Goal: Information Seeking & Learning: Compare options

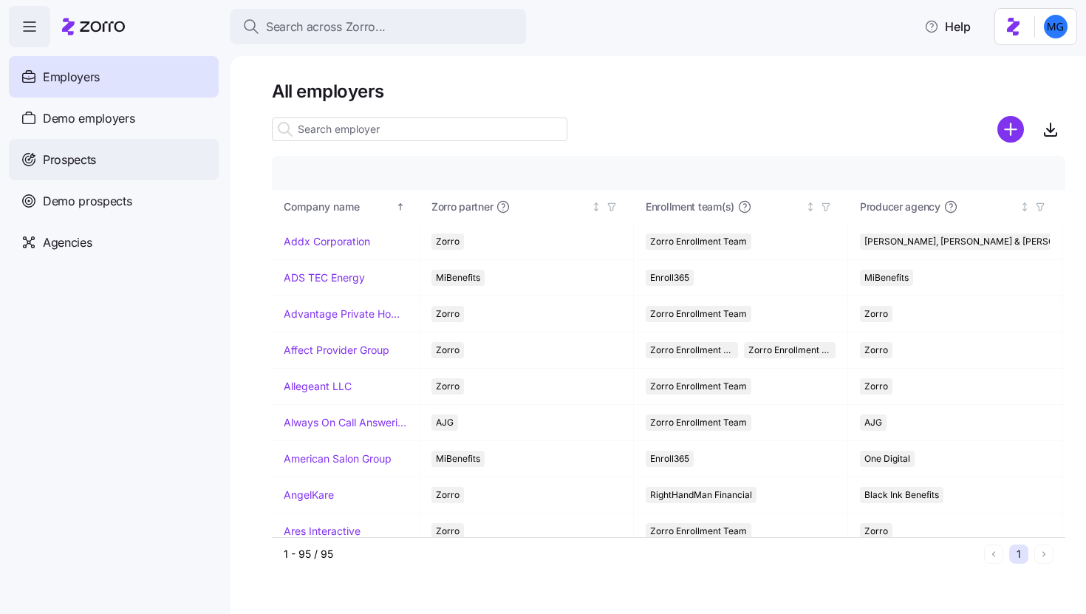
click at [142, 157] on div "Prospects" at bounding box center [114, 159] width 210 height 41
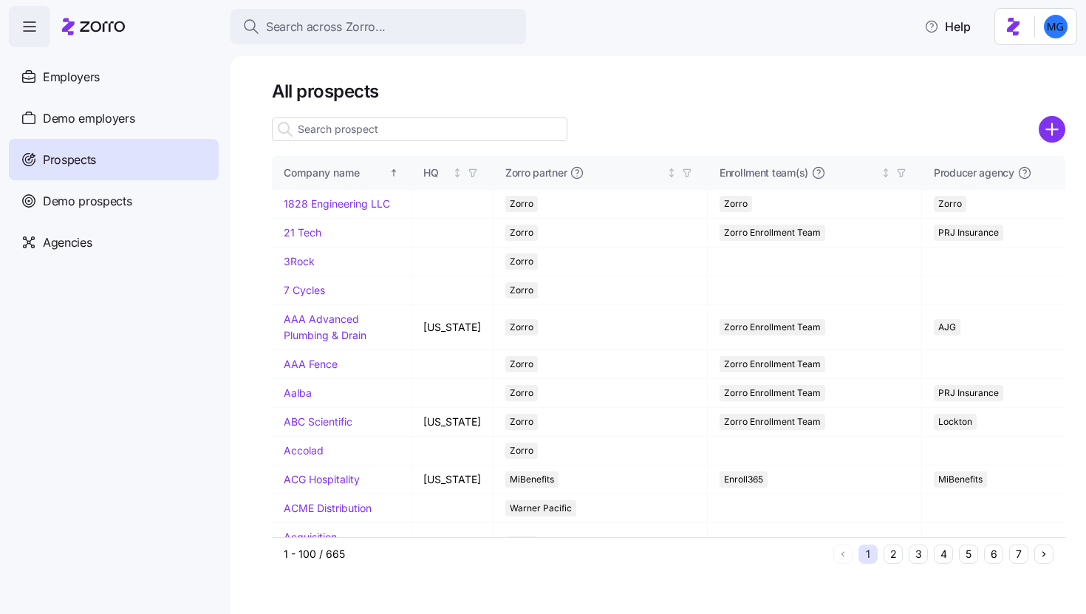
click at [439, 124] on input at bounding box center [419, 129] width 295 height 24
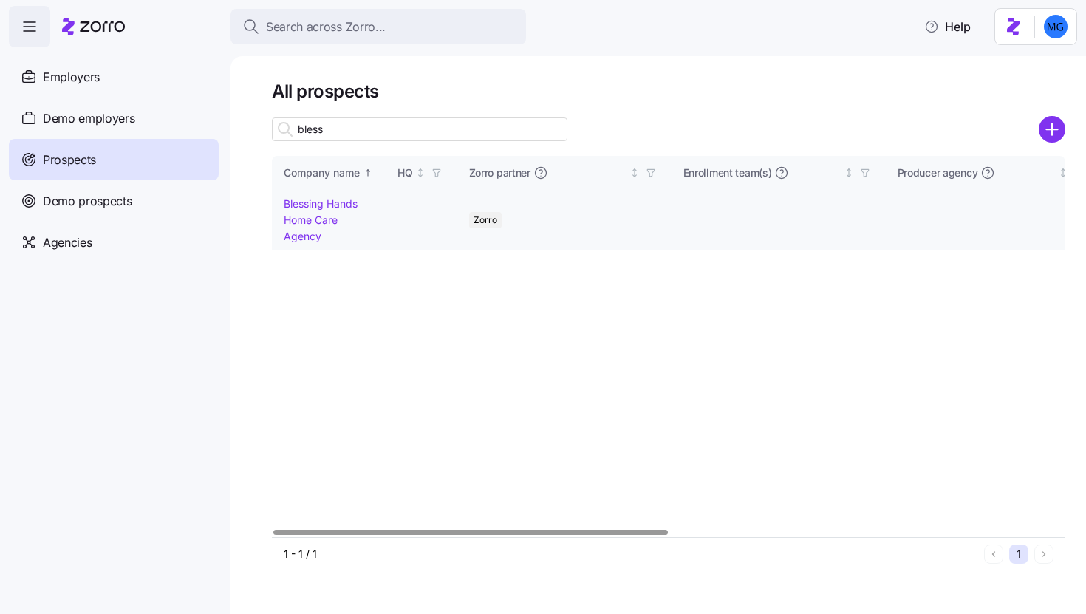
type input "bless"
click at [308, 207] on link "Blessing Hands Home Care Agency" at bounding box center [321, 219] width 74 height 44
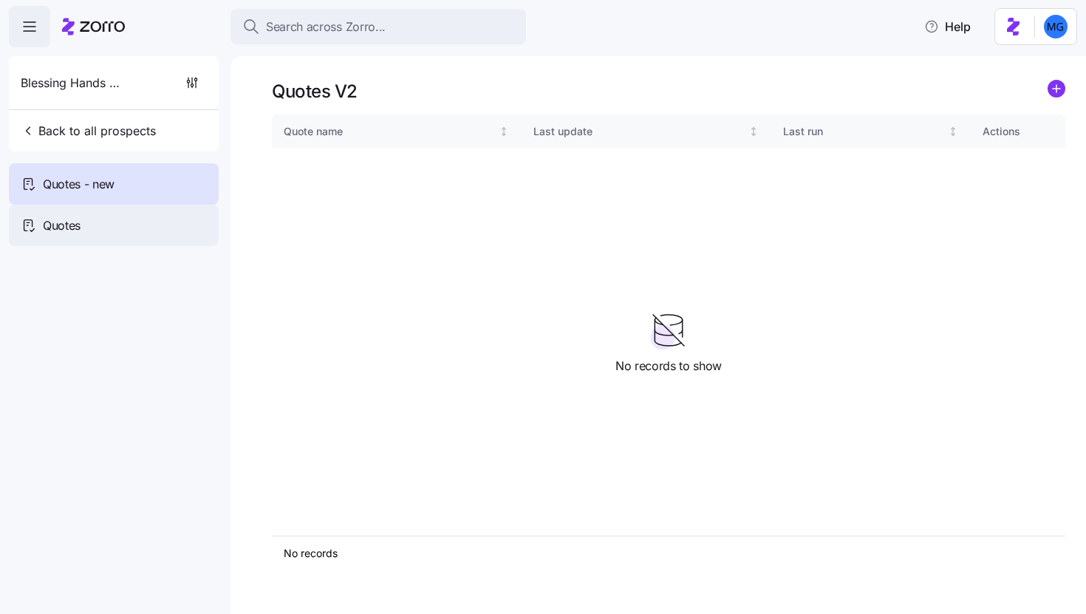
click at [129, 230] on div "Quotes" at bounding box center [114, 225] width 210 height 41
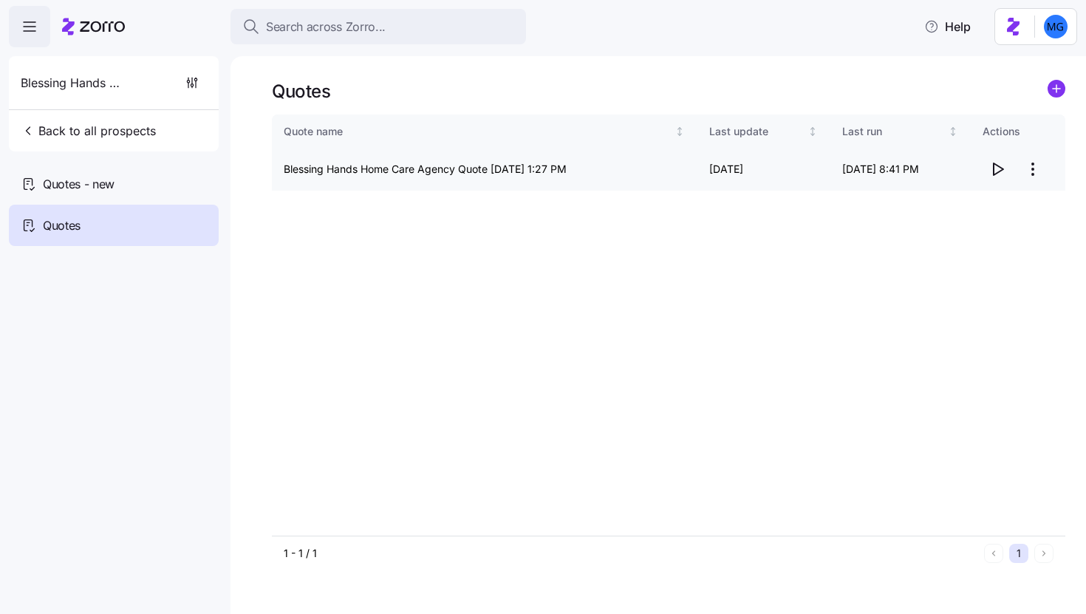
click at [996, 172] on icon "button" at bounding box center [997, 169] width 18 height 18
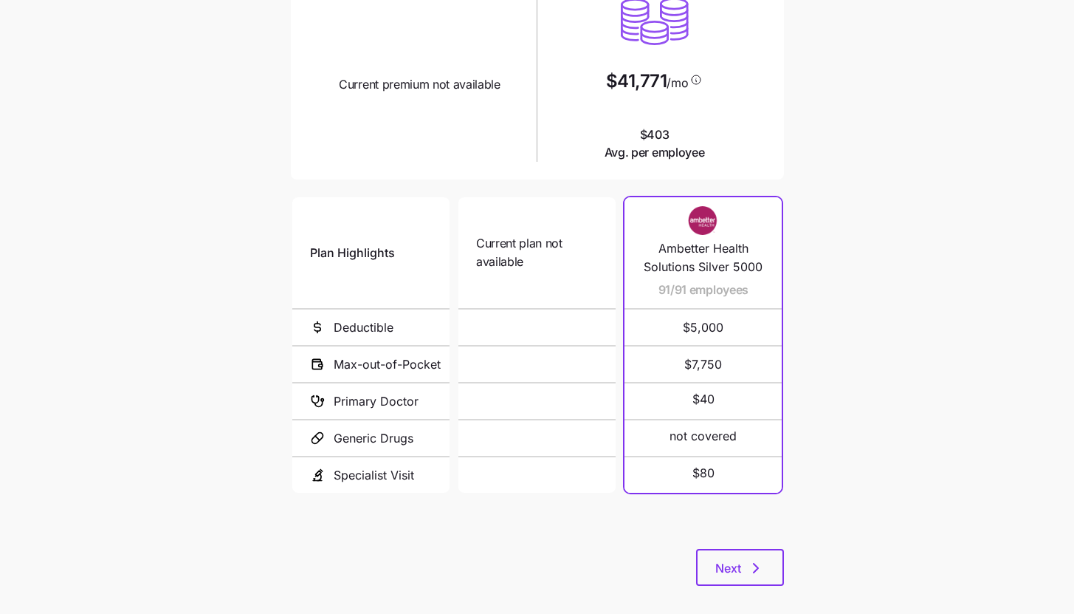
scroll to position [191, 0]
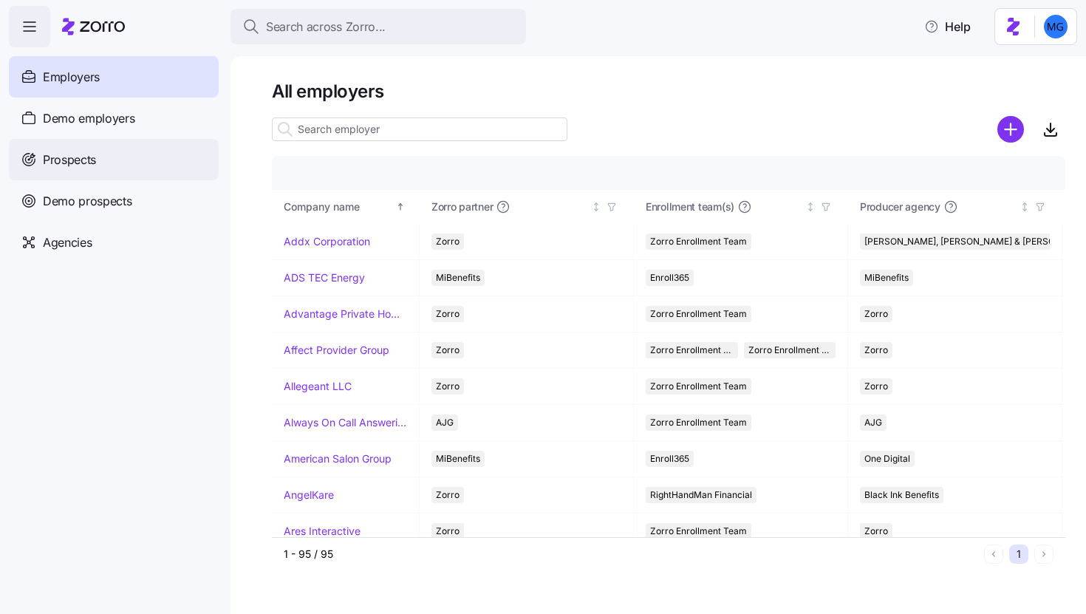
click at [68, 151] on span "Prospects" at bounding box center [69, 160] width 53 height 18
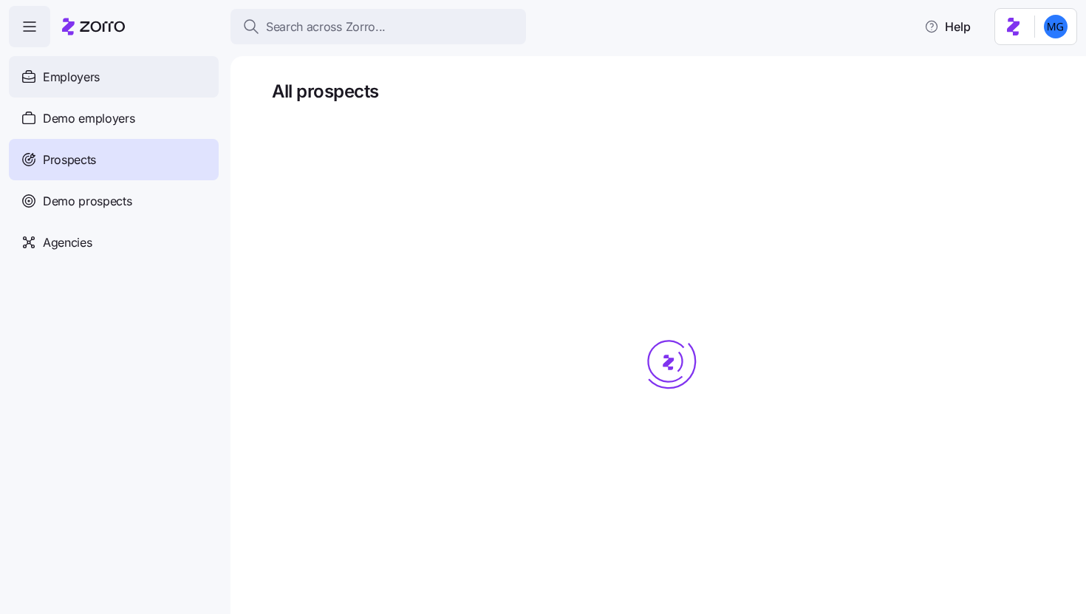
click at [110, 75] on div "Employers" at bounding box center [114, 76] width 210 height 41
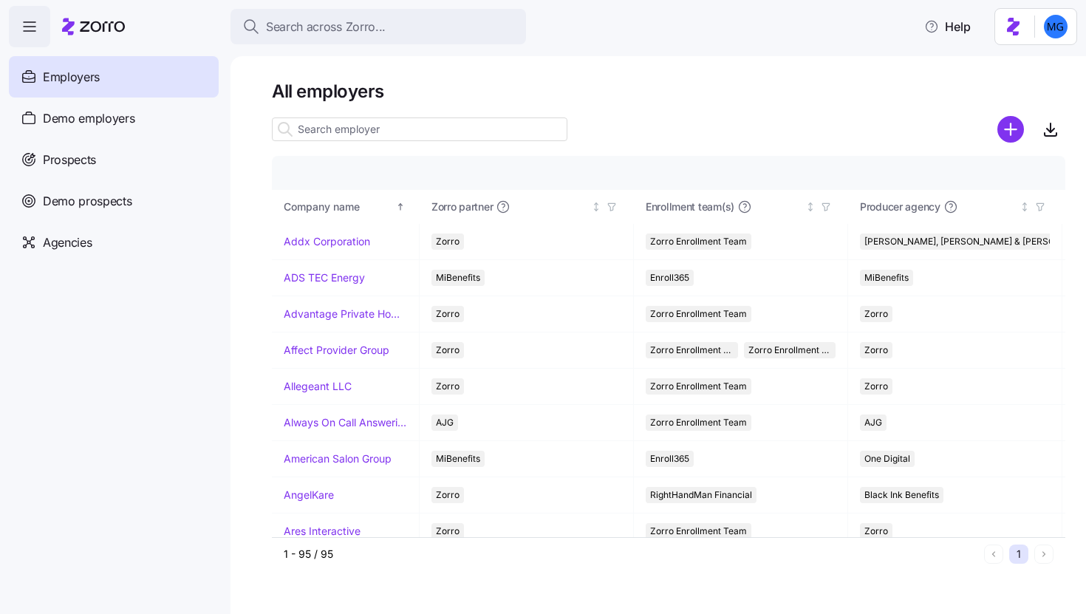
click at [402, 125] on input at bounding box center [419, 129] width 295 height 24
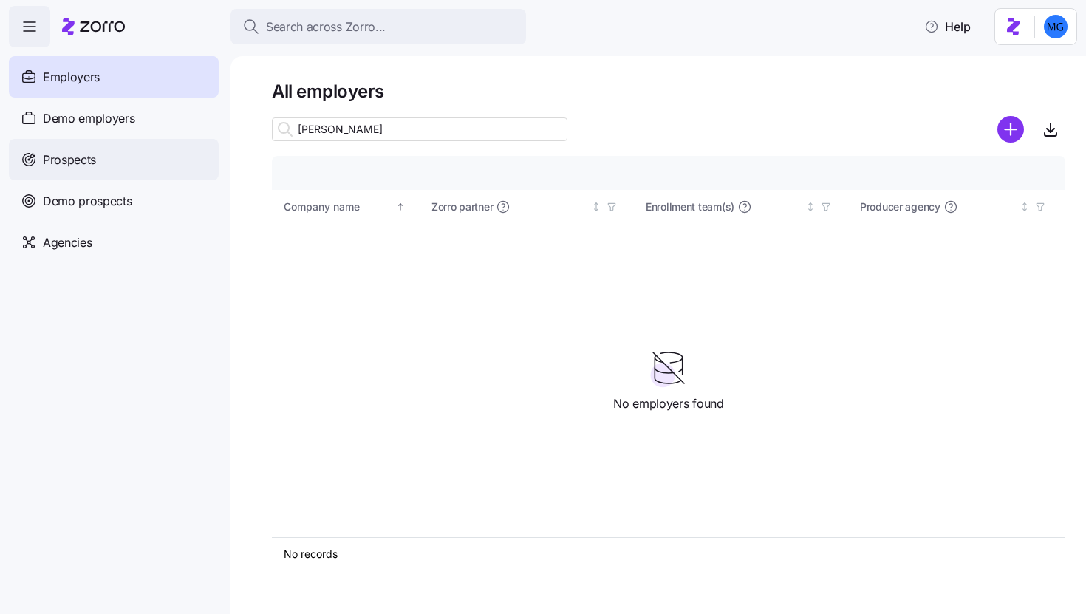
type input "mel"
click at [151, 160] on div "Prospects" at bounding box center [114, 159] width 210 height 41
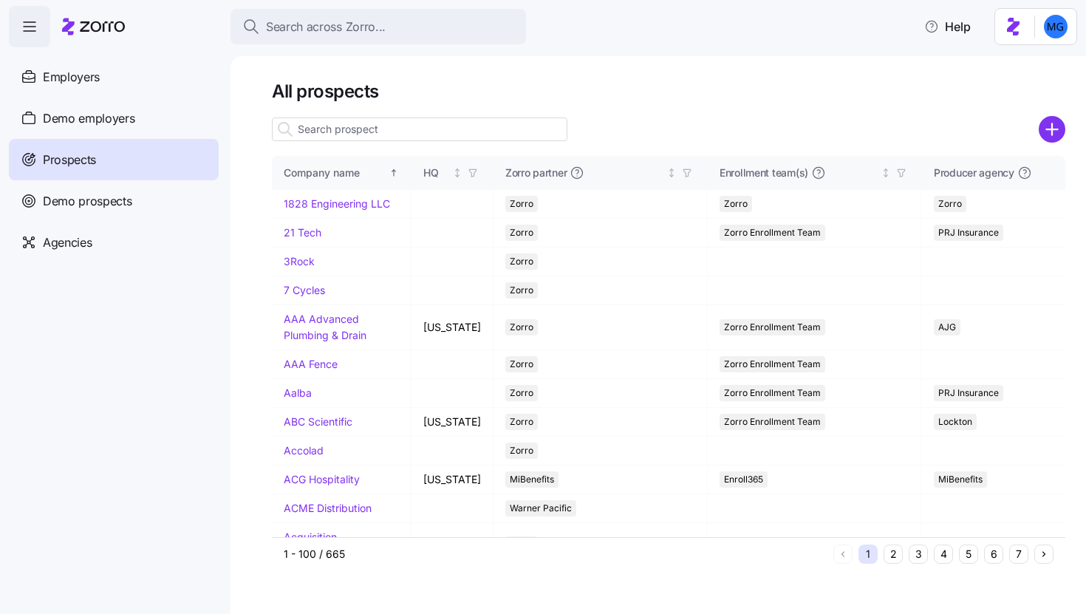
click at [379, 136] on input at bounding box center [419, 129] width 295 height 24
click at [376, 130] on input at bounding box center [419, 129] width 295 height 24
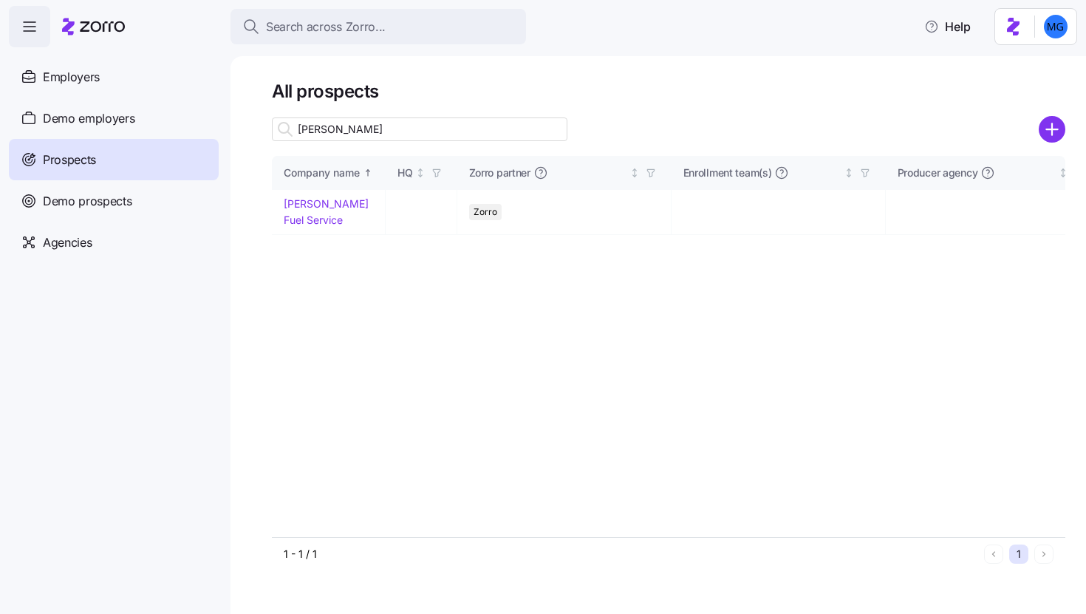
click at [388, 129] on input "mel" at bounding box center [419, 129] width 295 height 24
click at [323, 138] on input "box" at bounding box center [419, 129] width 295 height 24
click at [322, 138] on input "box" at bounding box center [419, 129] width 295 height 24
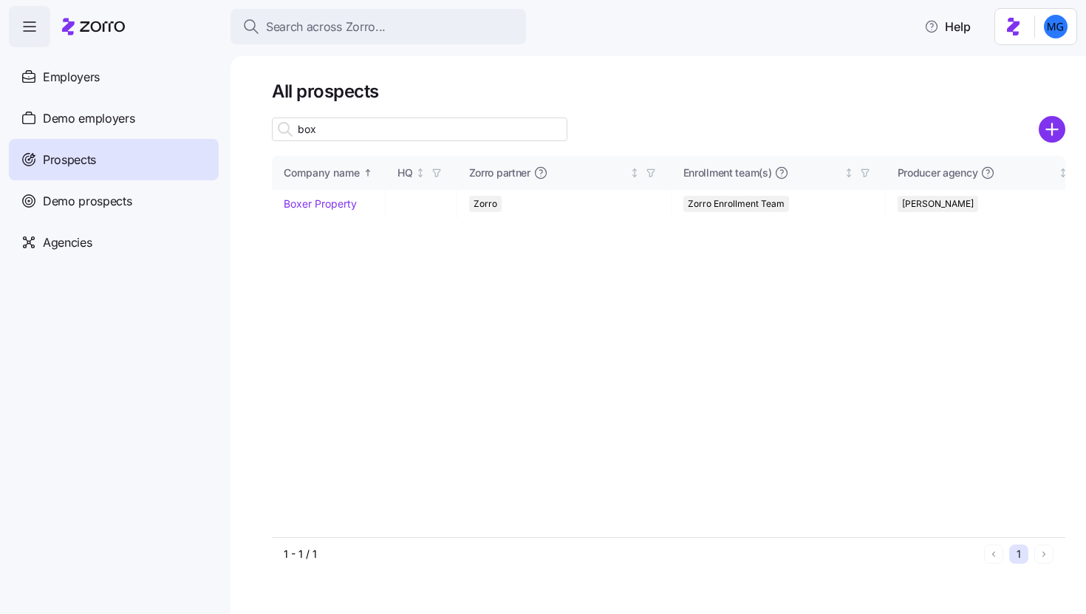
type input "box"
click at [507, 105] on div at bounding box center [668, 109] width 793 height 12
click at [495, 77] on div "All prospects box Company name HQ Zorro partner Enrollment team(s) Producer age…" at bounding box center [657, 335] width 855 height 558
click at [499, 126] on input "box" at bounding box center [419, 129] width 295 height 24
click at [329, 204] on link "Boxer Property" at bounding box center [320, 203] width 73 height 13
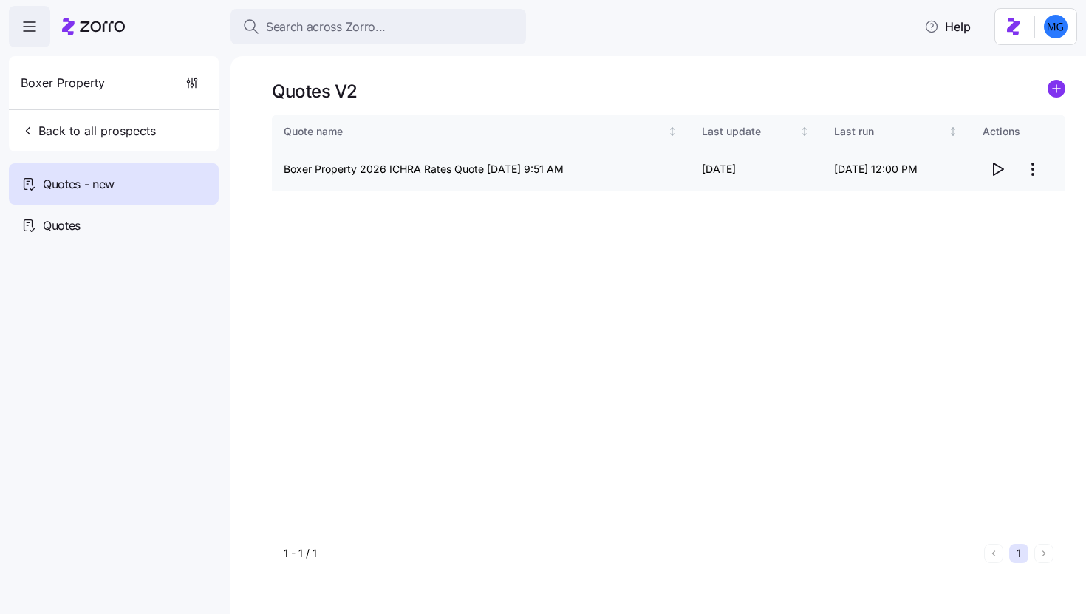
click at [991, 169] on icon "button" at bounding box center [997, 169] width 18 height 18
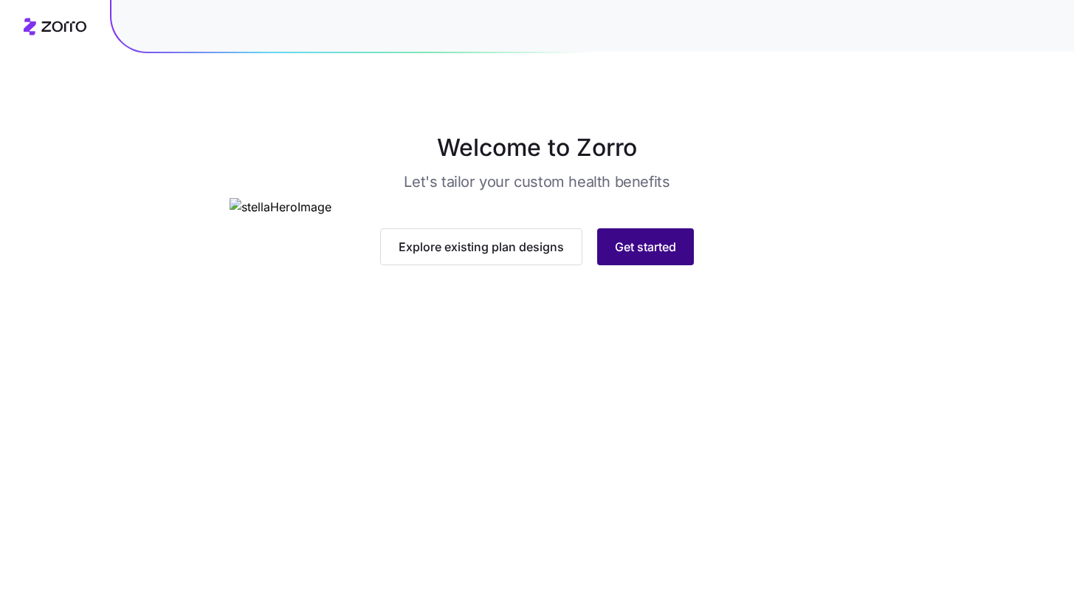
click at [642, 256] on span "Get started" at bounding box center [645, 247] width 61 height 18
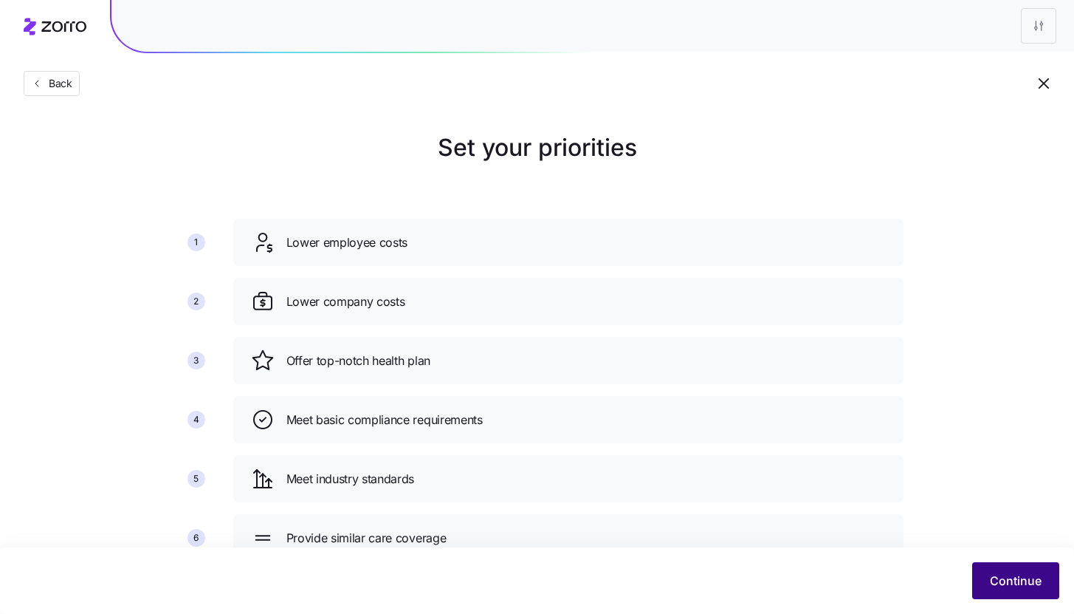
click at [993, 578] on span "Continue" at bounding box center [1016, 581] width 52 height 18
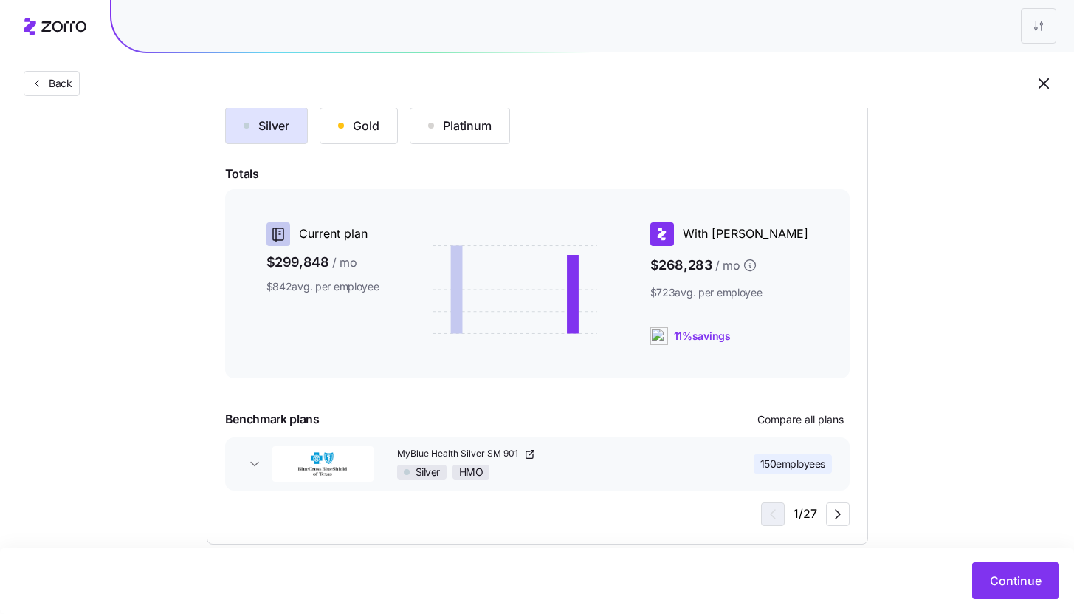
scroll to position [201, 0]
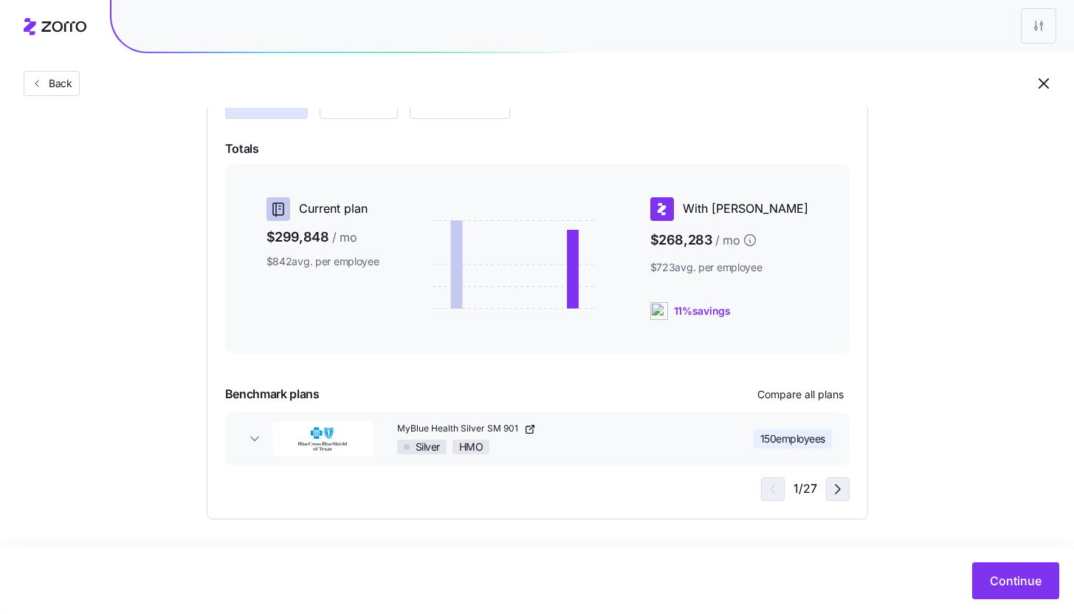
click at [840, 487] on icon "button" at bounding box center [838, 489] width 18 height 18
click at [840, 489] on icon "button" at bounding box center [838, 489] width 18 height 18
click at [775, 491] on icon "button" at bounding box center [771, 489] width 18 height 18
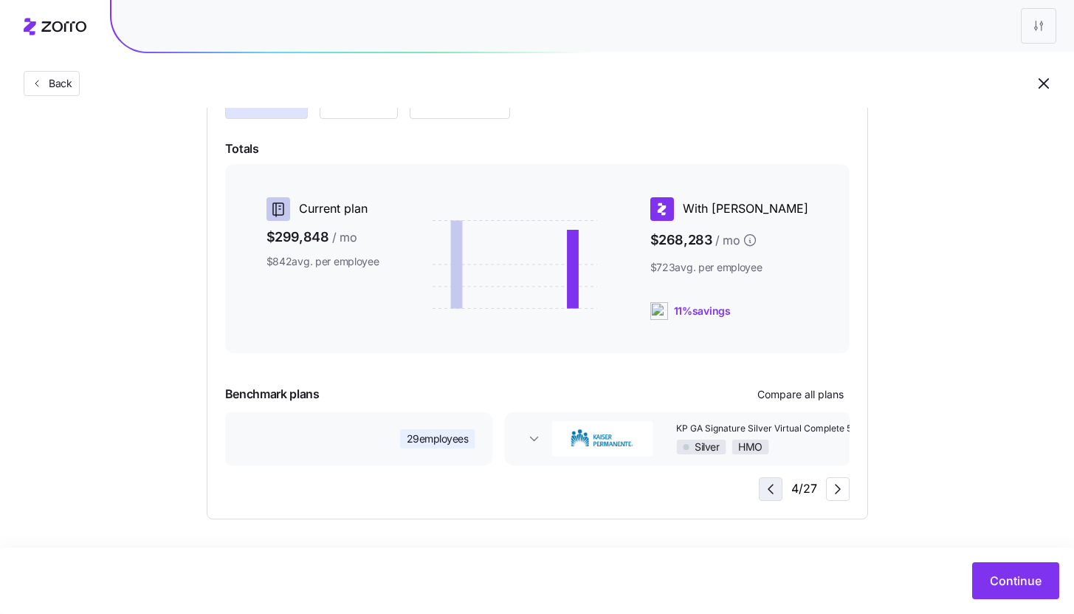
click at [775, 491] on icon "button" at bounding box center [771, 489] width 18 height 18
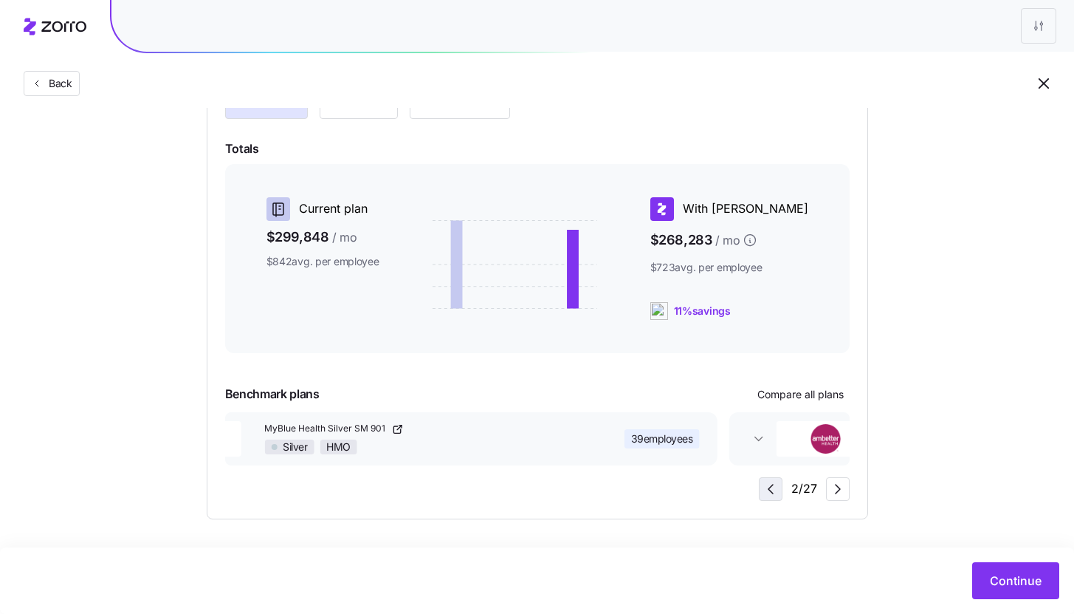
click at [775, 491] on icon "button" at bounding box center [771, 489] width 18 height 18
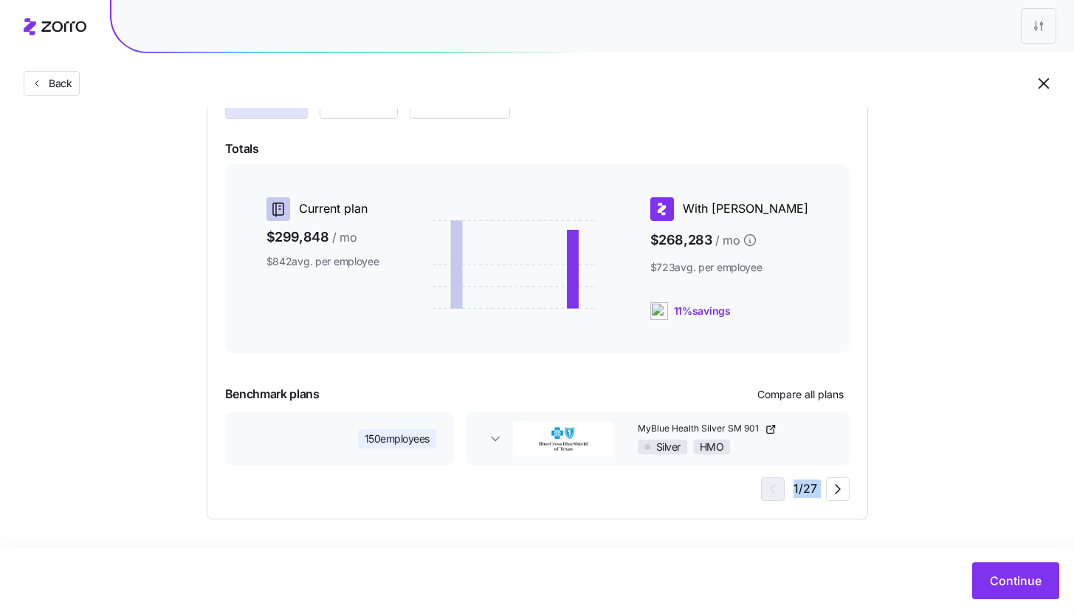
click at [775, 491] on div "1 / 27" at bounding box center [805, 489] width 89 height 24
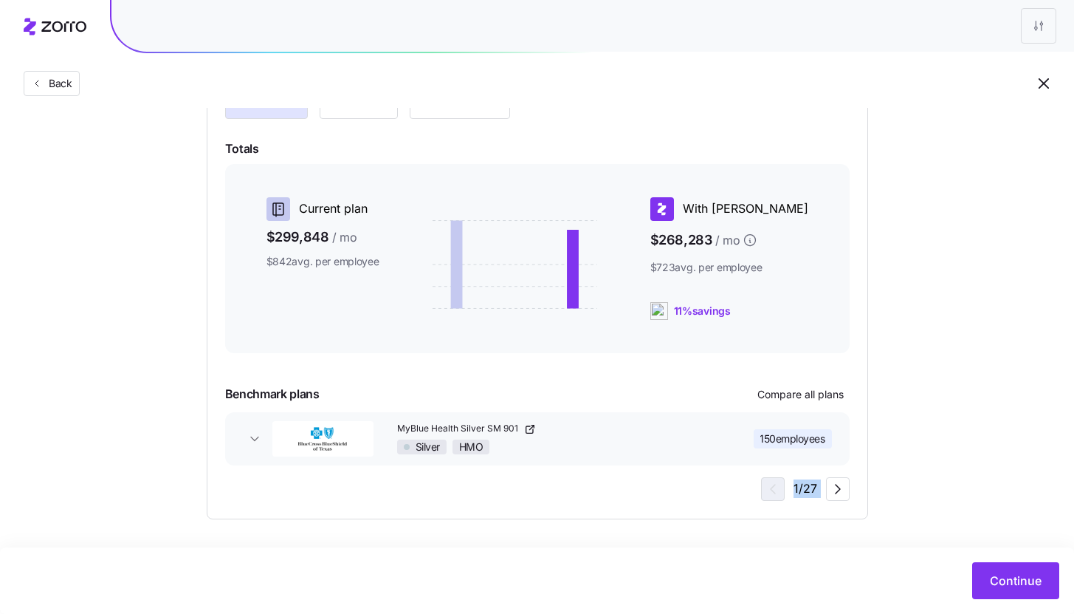
click at [876, 477] on div "Choose a plan matching strategy By quality By metal level Pre-selected Most sim…" at bounding box center [537, 224] width 733 height 590
click at [244, 436] on span "button" at bounding box center [255, 438] width 24 height 15
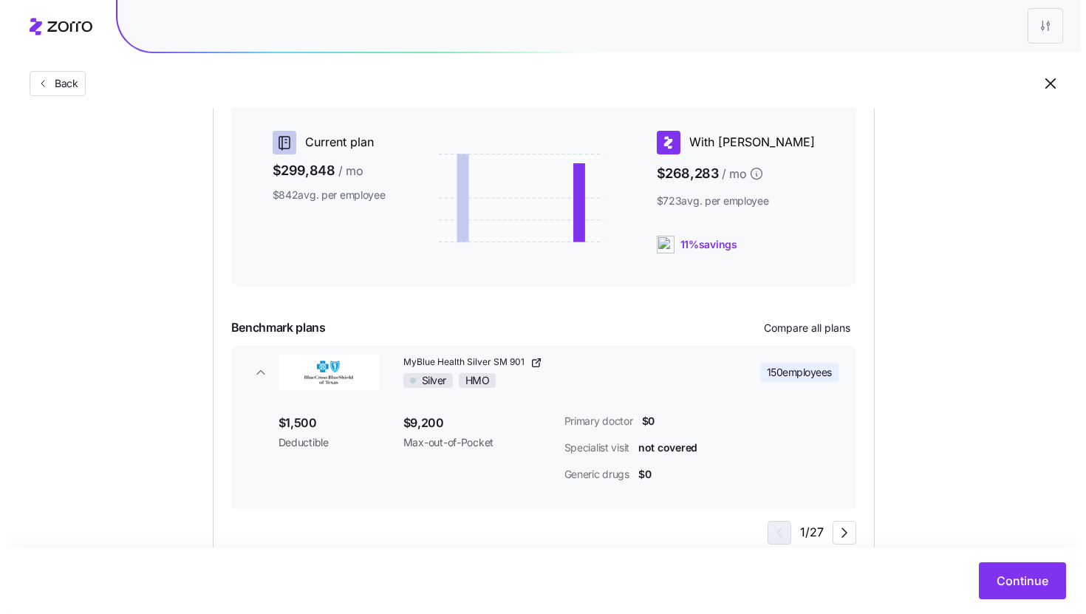
scroll to position [310, 0]
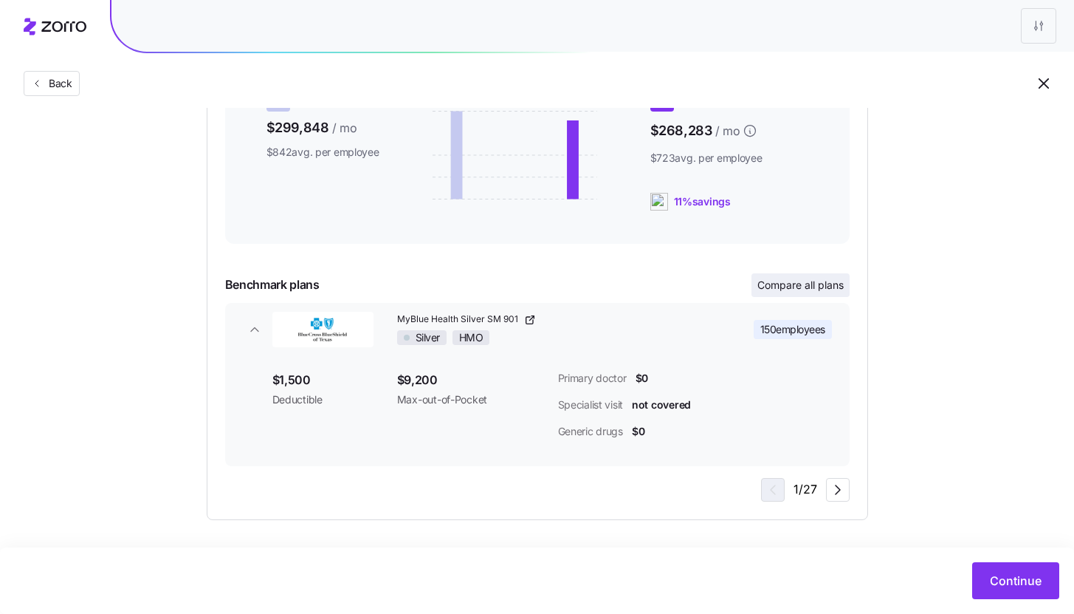
click at [826, 278] on span "Compare all plans" at bounding box center [801, 285] width 86 height 15
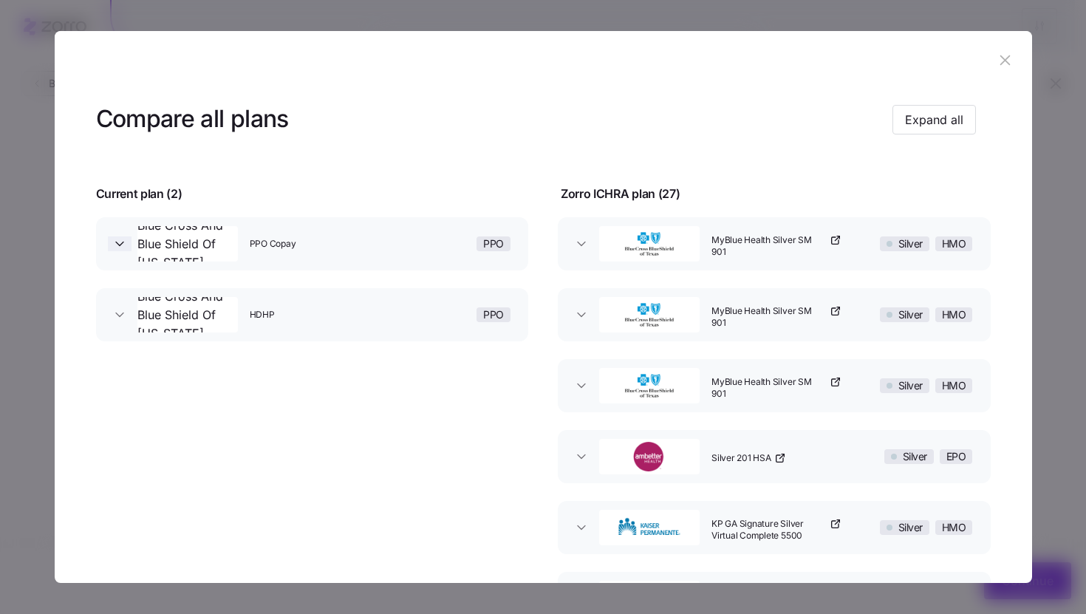
click at [114, 239] on icon "button" at bounding box center [119, 243] width 15 height 15
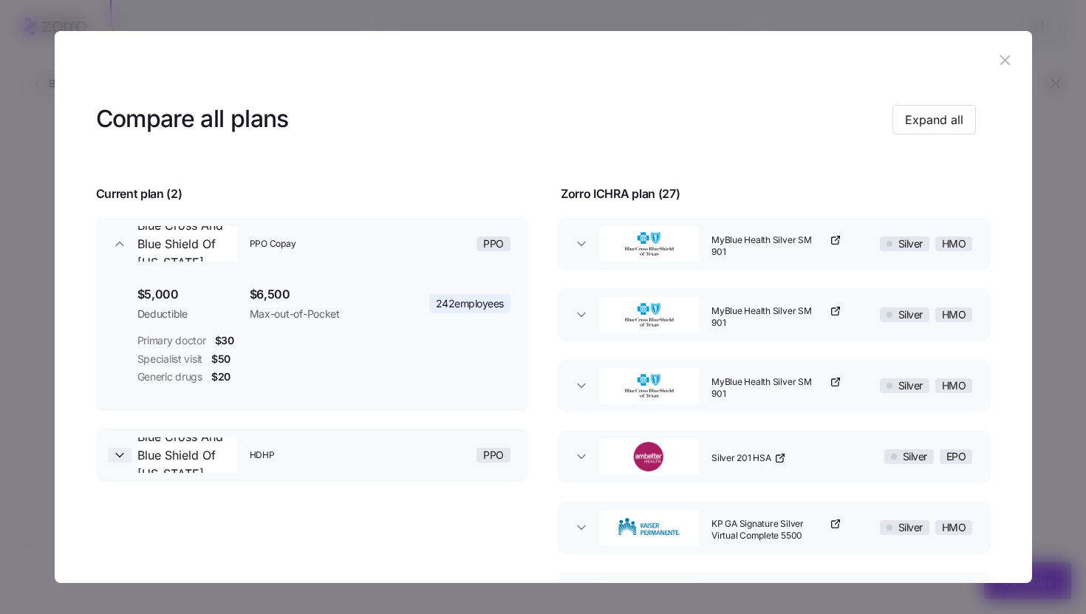
click at [114, 450] on icon "button" at bounding box center [119, 455] width 15 height 15
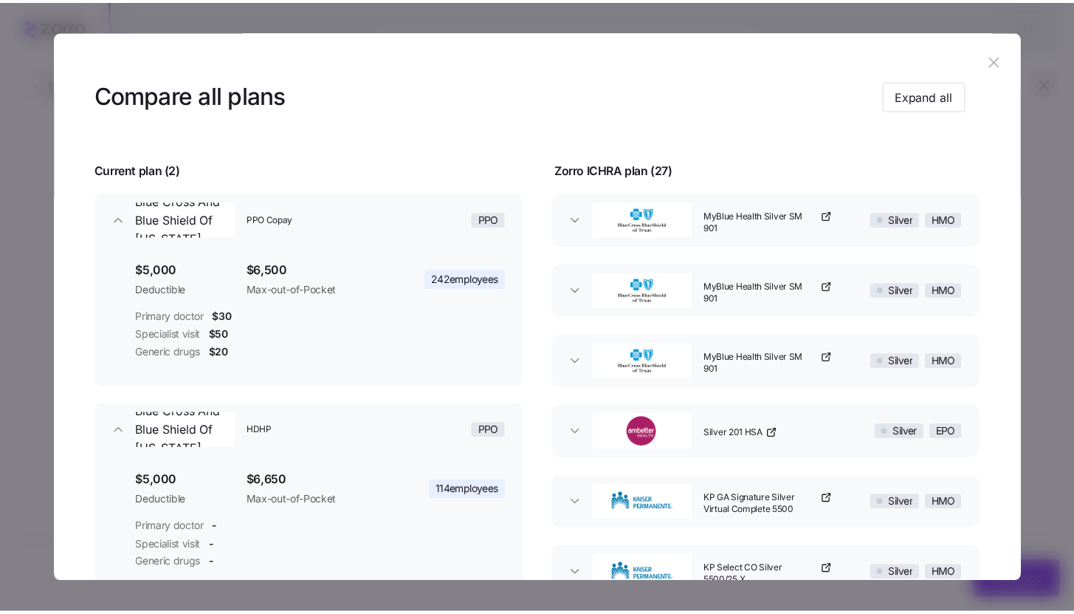
scroll to position [0, 0]
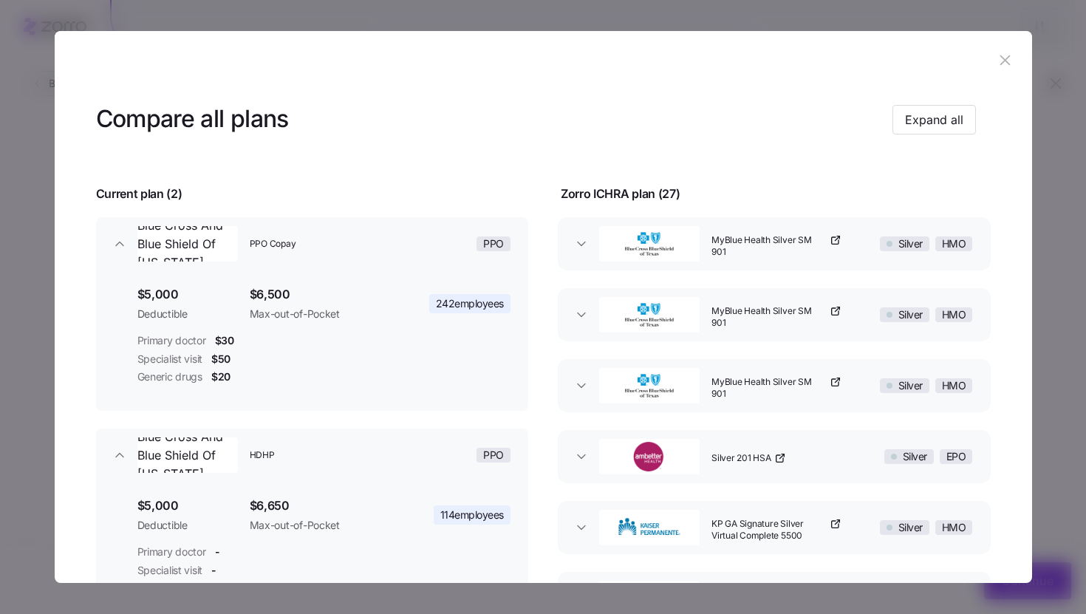
click at [998, 64] on icon "button" at bounding box center [1004, 60] width 16 height 16
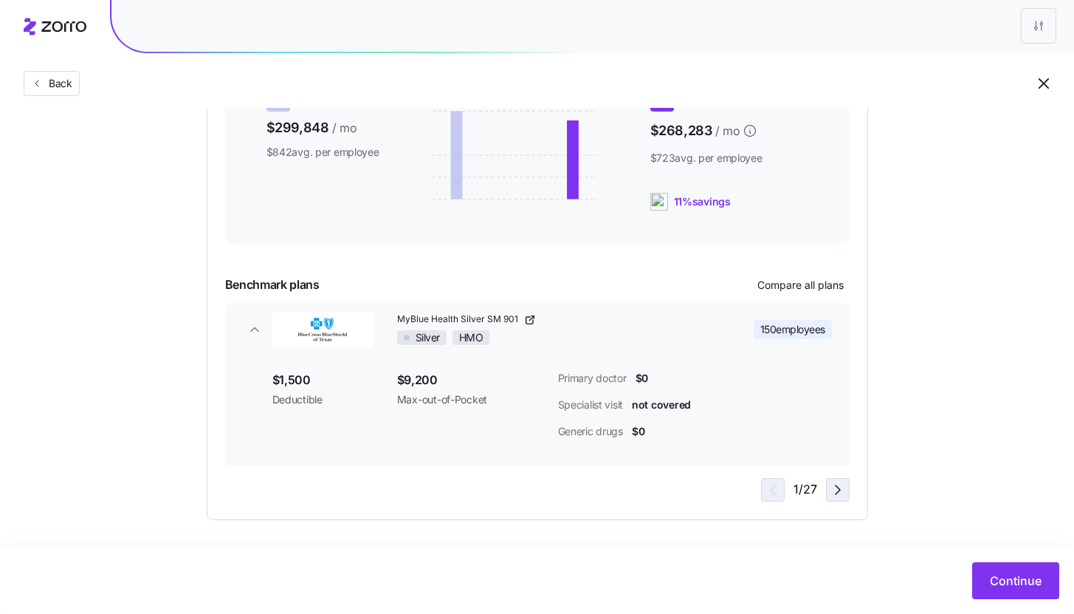
click at [840, 490] on icon "button" at bounding box center [838, 490] width 18 height 18
click at [848, 491] on span "button" at bounding box center [838, 490] width 22 height 22
click at [840, 498] on span "button" at bounding box center [838, 490] width 22 height 22
click at [474, 318] on icon "button" at bounding box center [471, 320] width 12 height 12
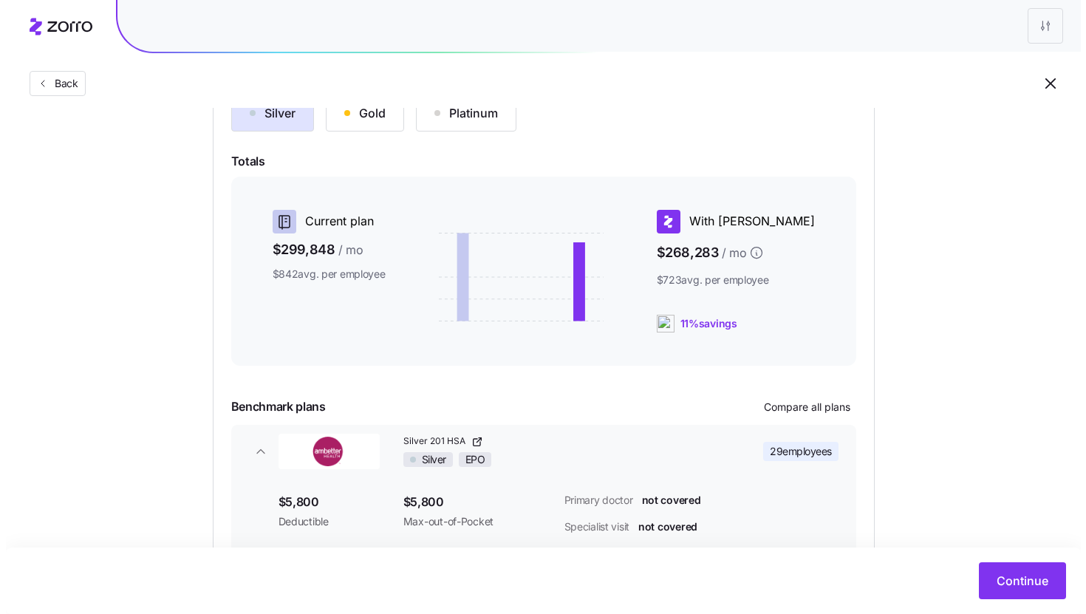
scroll to position [310, 0]
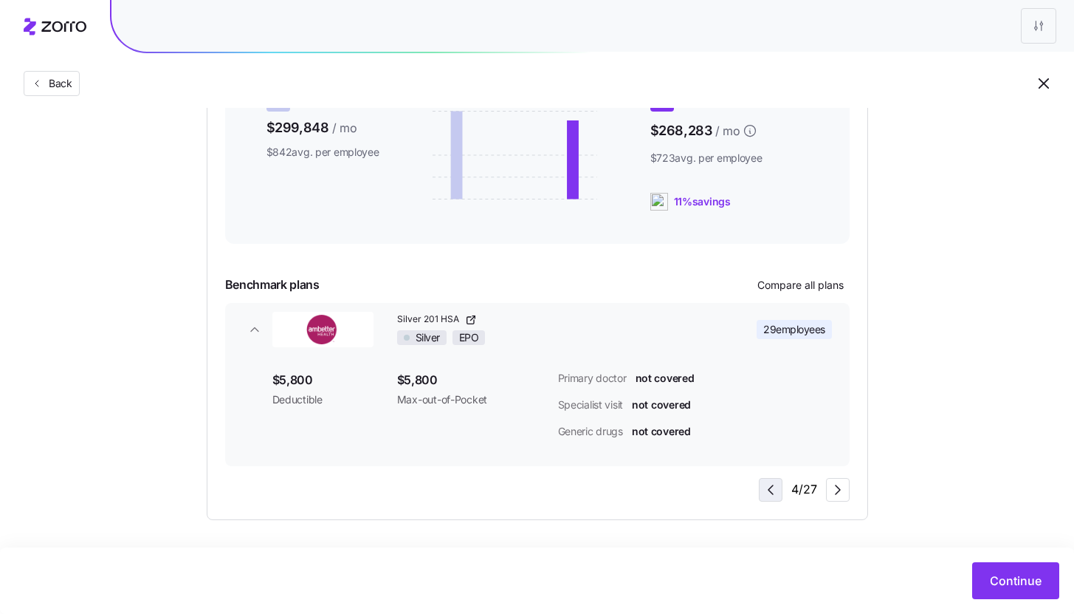
click at [769, 491] on icon "button" at bounding box center [771, 490] width 18 height 18
click at [784, 495] on div "3 / 27" at bounding box center [804, 490] width 91 height 24
click at [776, 495] on icon "button" at bounding box center [771, 490] width 18 height 18
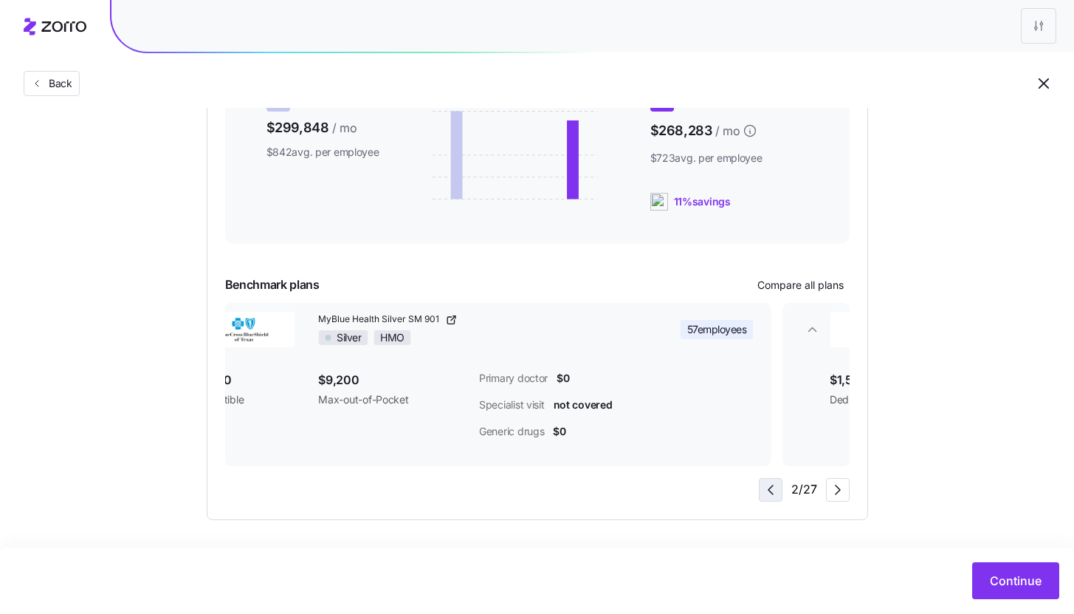
click at [776, 495] on icon "button" at bounding box center [771, 490] width 18 height 18
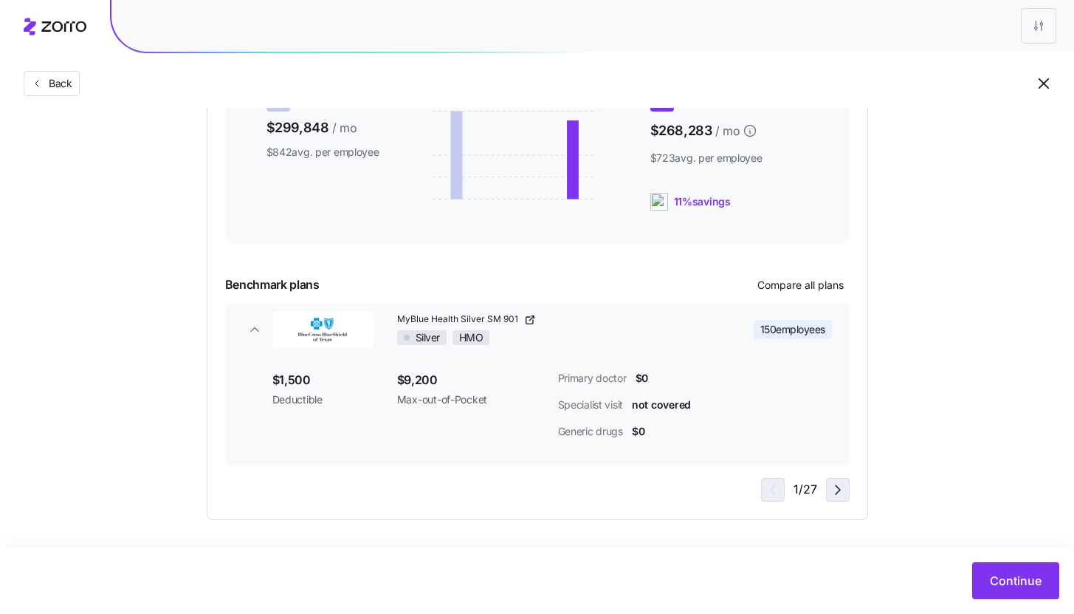
click at [835, 495] on icon "button" at bounding box center [838, 490] width 18 height 18
click at [786, 494] on div "4 / 27" at bounding box center [804, 490] width 91 height 24
click at [776, 490] on icon "button" at bounding box center [771, 490] width 18 height 18
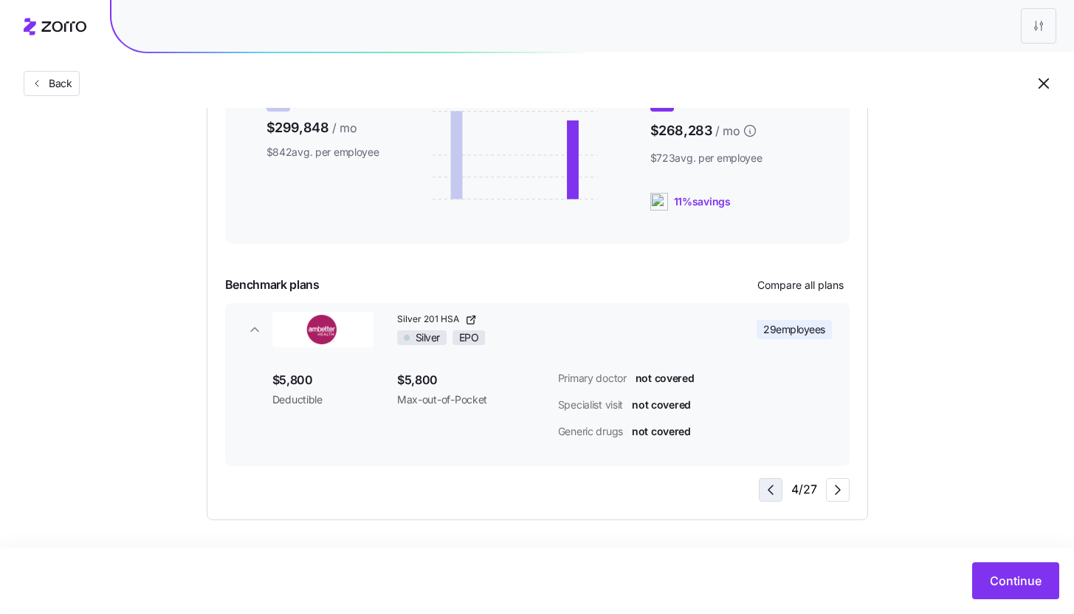
click at [776, 490] on icon "button" at bounding box center [771, 490] width 18 height 18
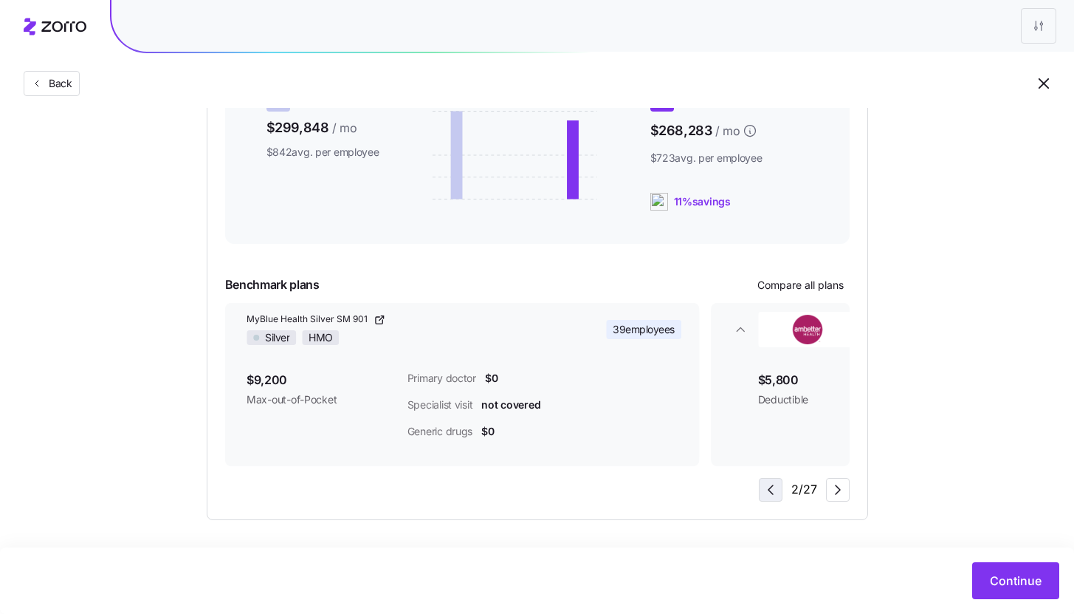
click at [776, 490] on icon "button" at bounding box center [771, 490] width 18 height 18
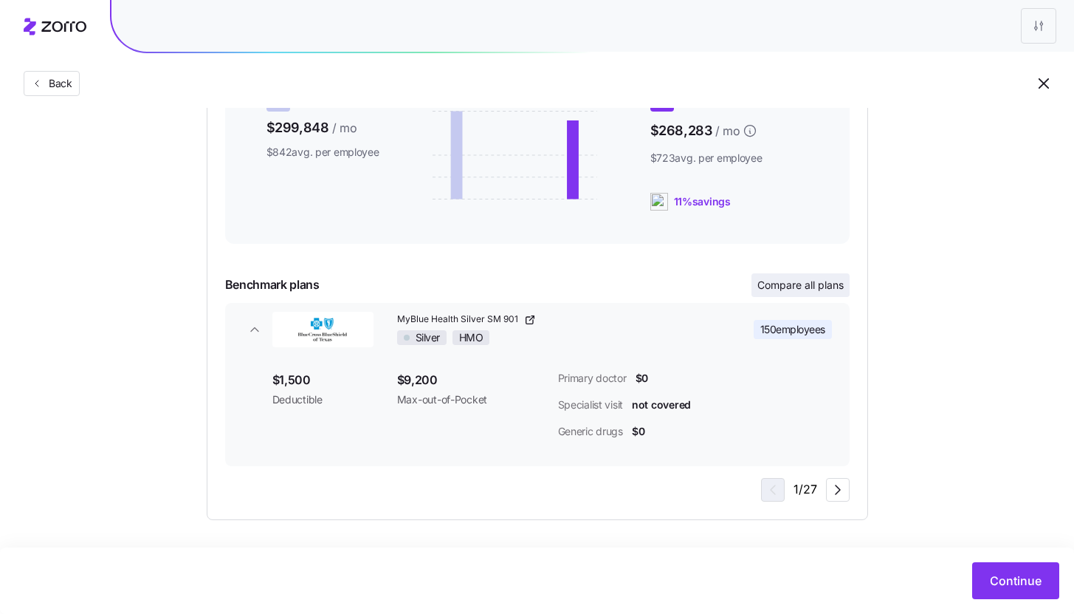
click at [840, 285] on span "Compare all plans" at bounding box center [801, 285] width 86 height 15
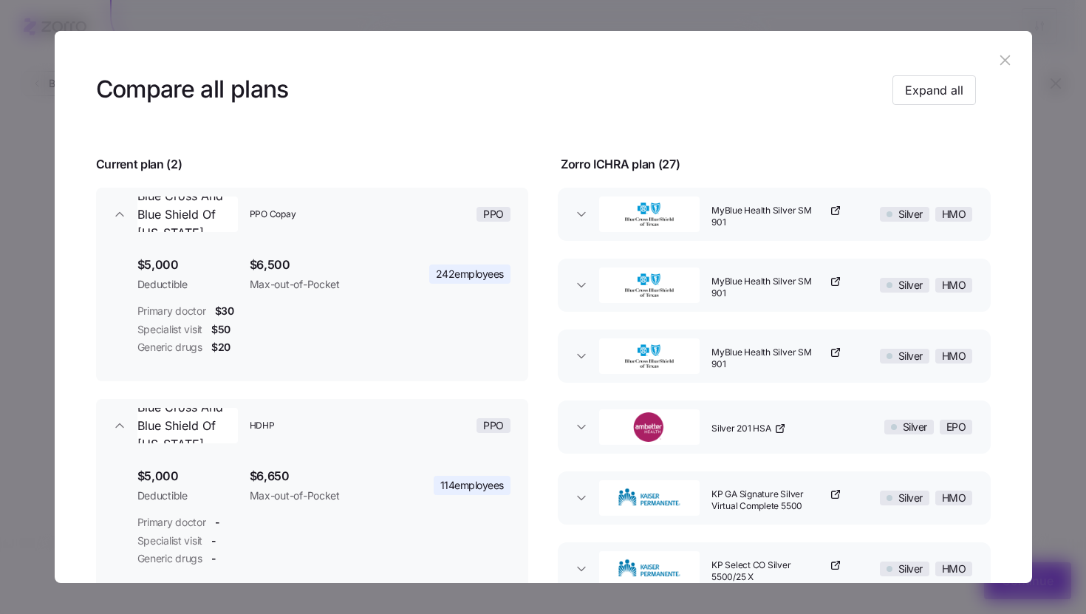
scroll to position [0, 0]
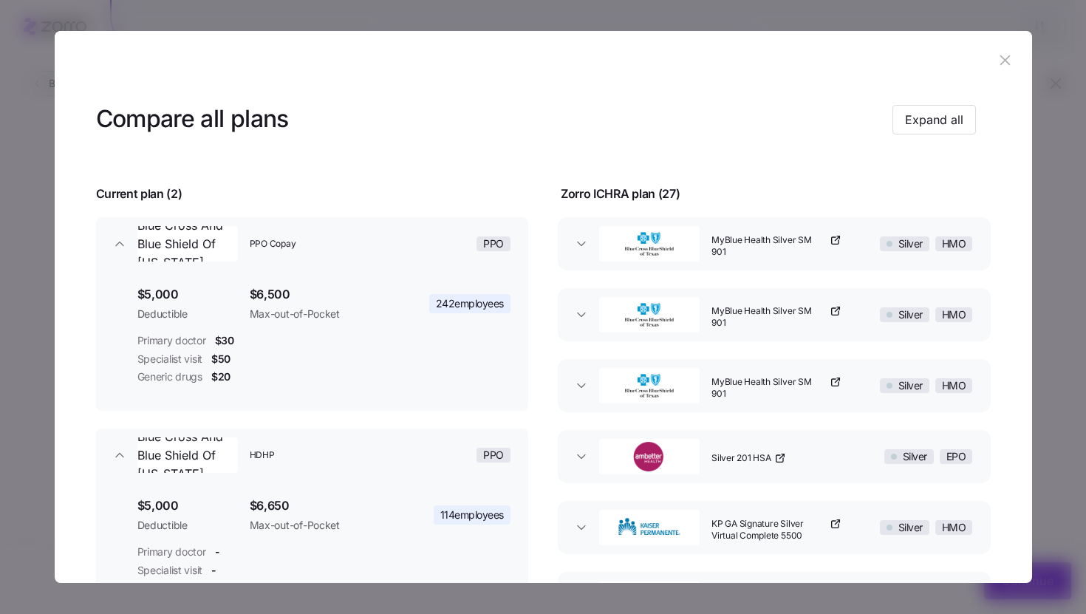
click at [996, 64] on icon "button" at bounding box center [1004, 60] width 16 height 16
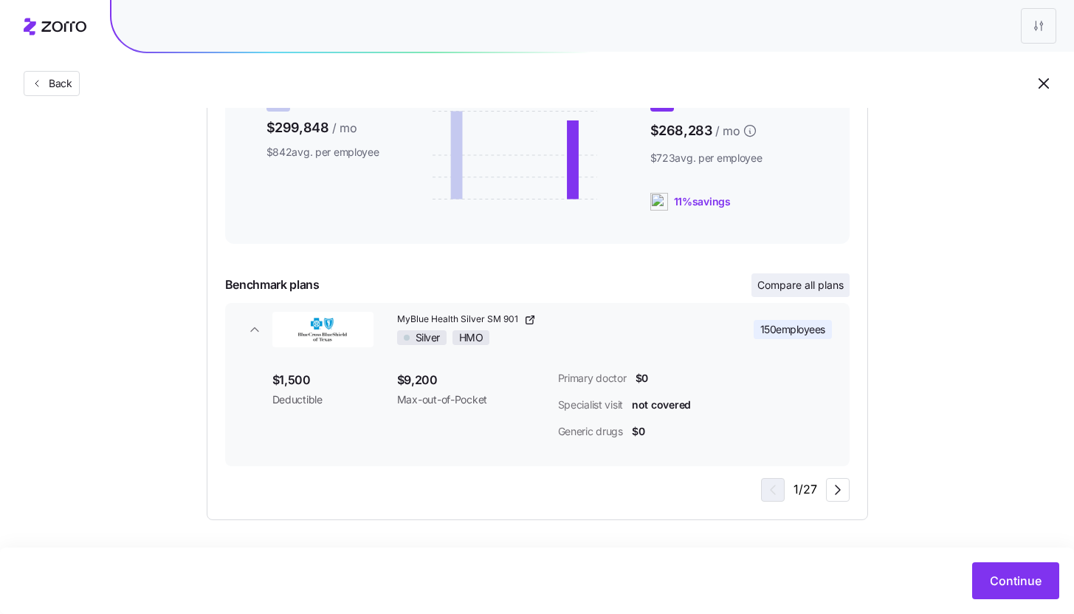
click at [799, 275] on button "Compare all plans" at bounding box center [801, 285] width 98 height 24
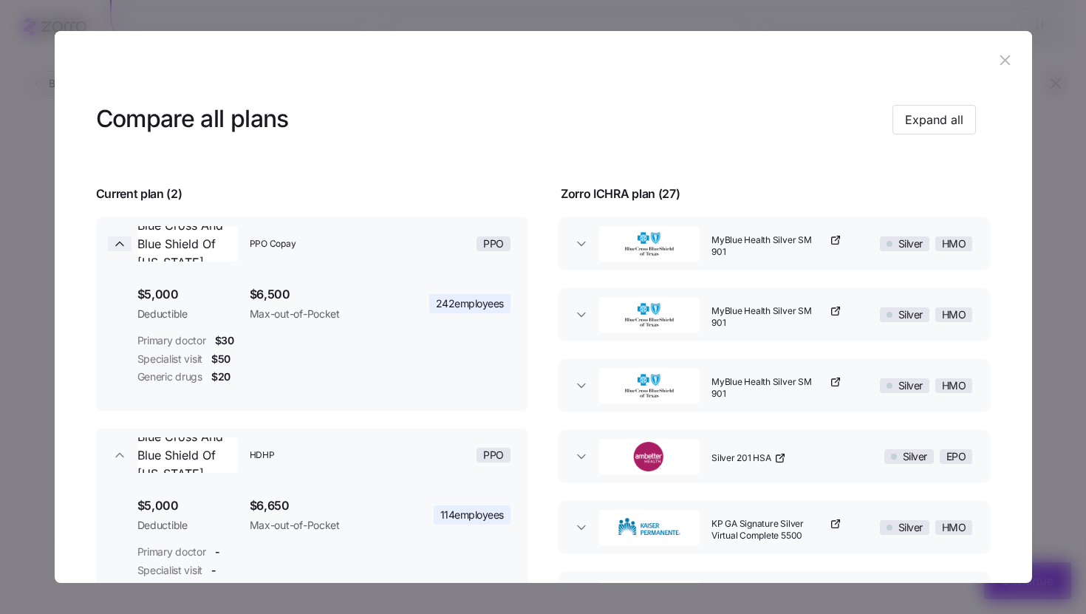
click at [112, 248] on icon "button" at bounding box center [119, 243] width 15 height 15
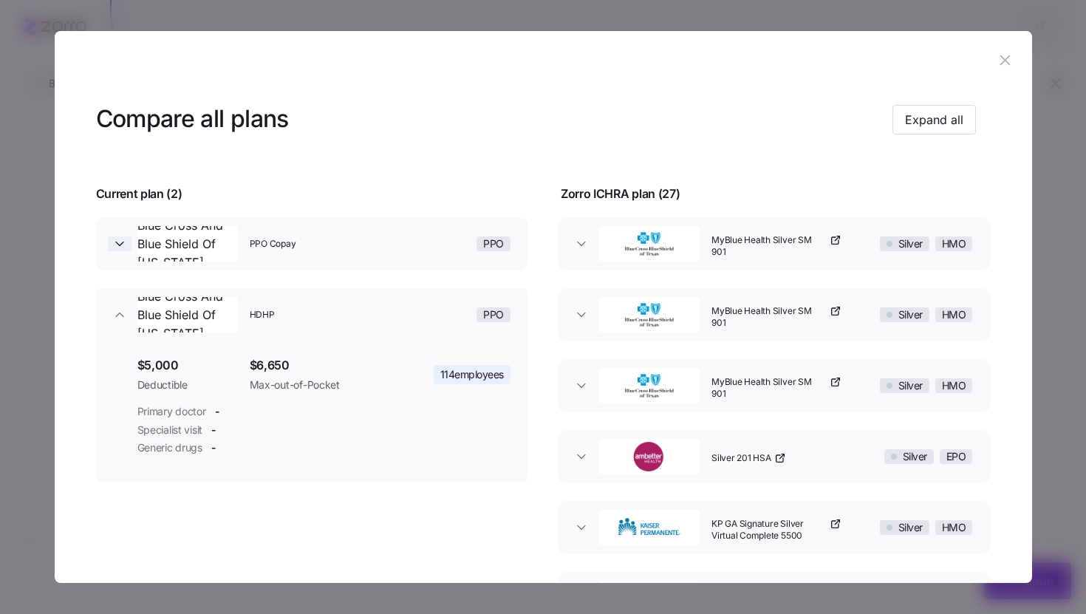
click at [112, 248] on icon "button" at bounding box center [119, 243] width 15 height 15
